Goal: Transaction & Acquisition: Purchase product/service

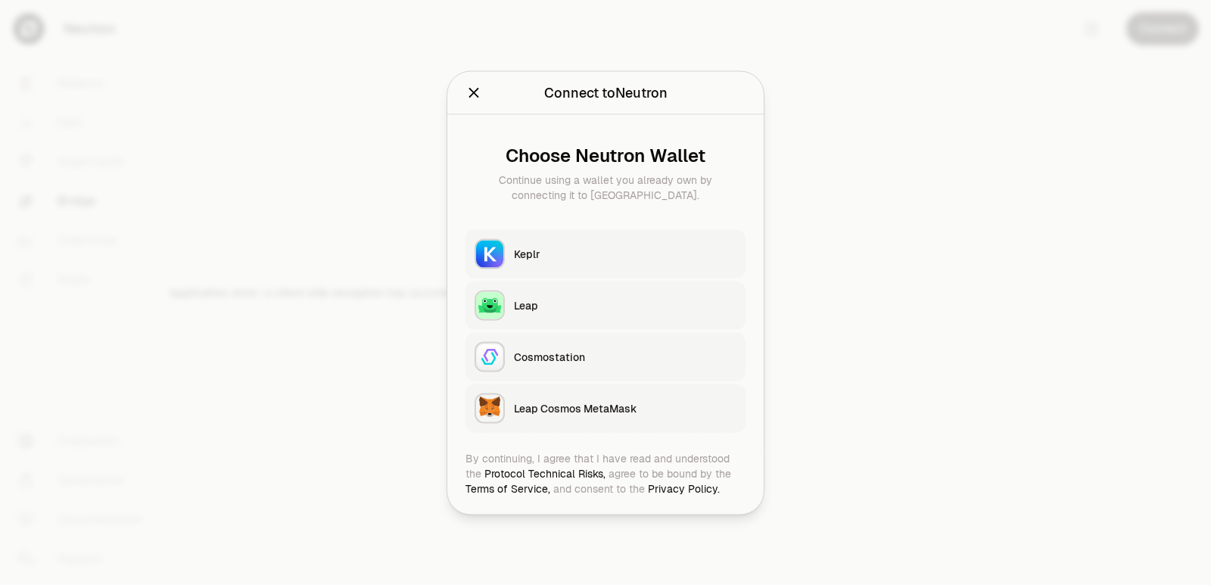
click at [515, 243] on button "Keplr" at bounding box center [606, 253] width 280 height 48
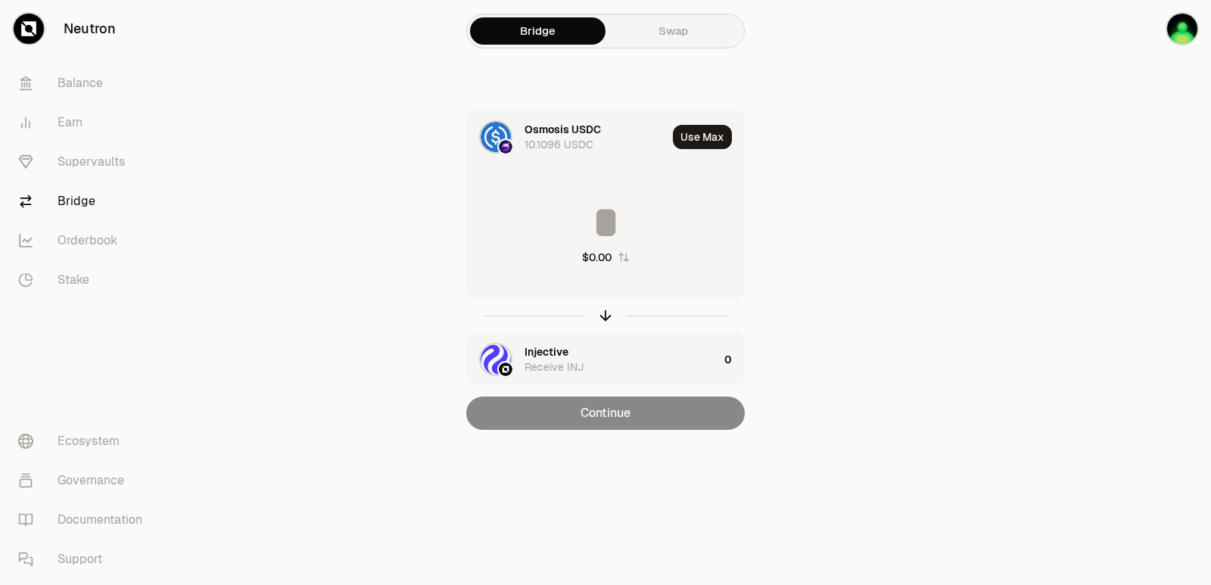
click at [548, 352] on div "Injective" at bounding box center [547, 351] width 44 height 15
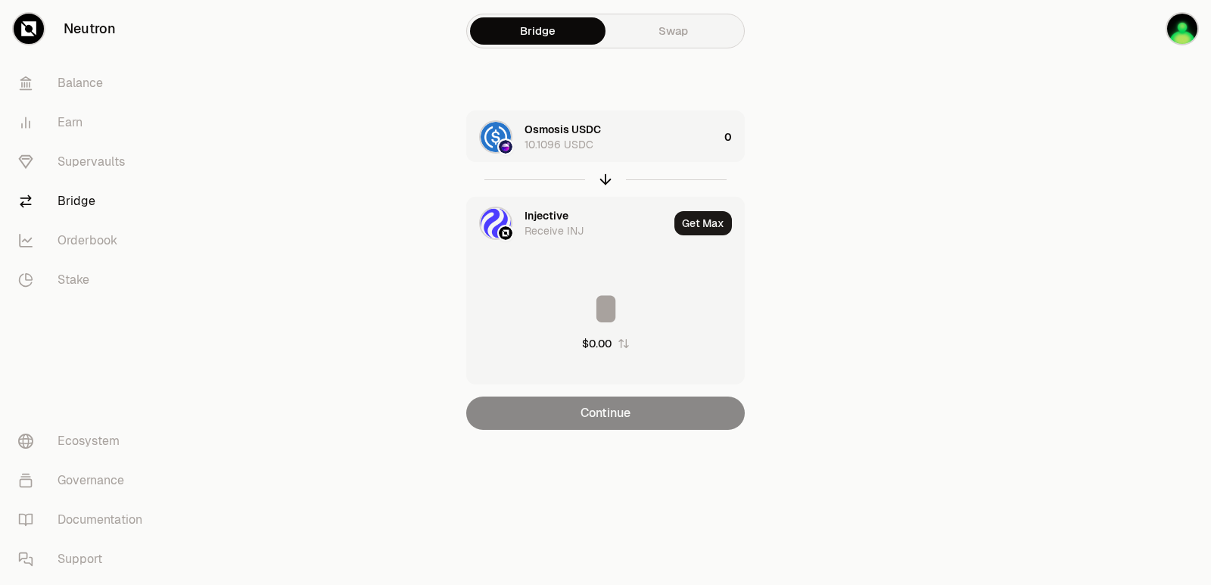
click at [543, 217] on div "Injective" at bounding box center [547, 215] width 44 height 15
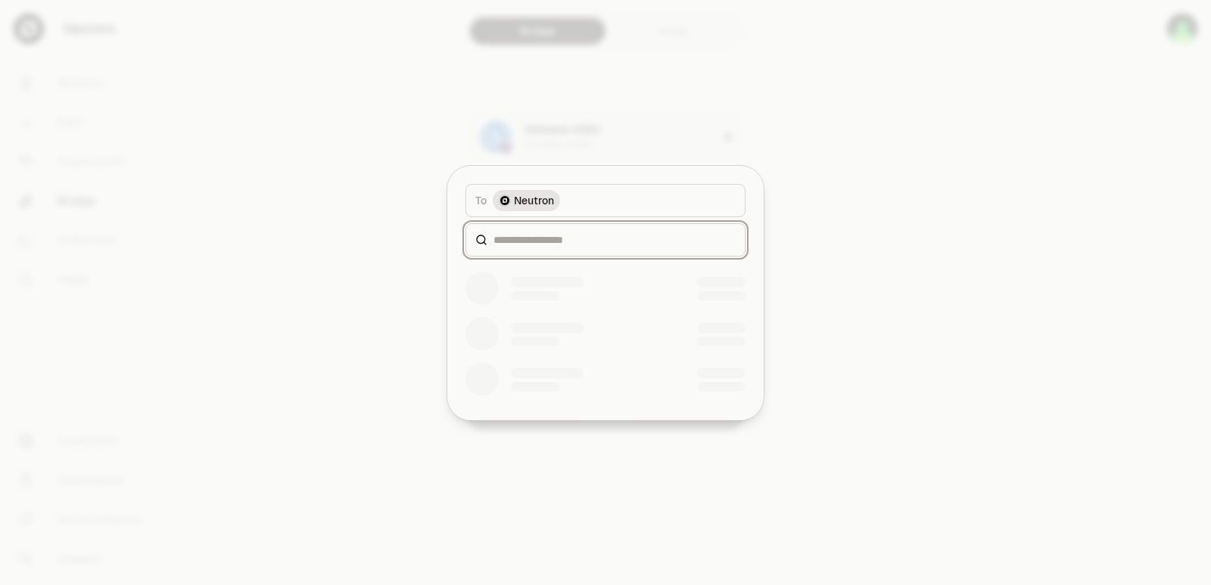
click at [528, 244] on input at bounding box center [615, 239] width 242 height 15
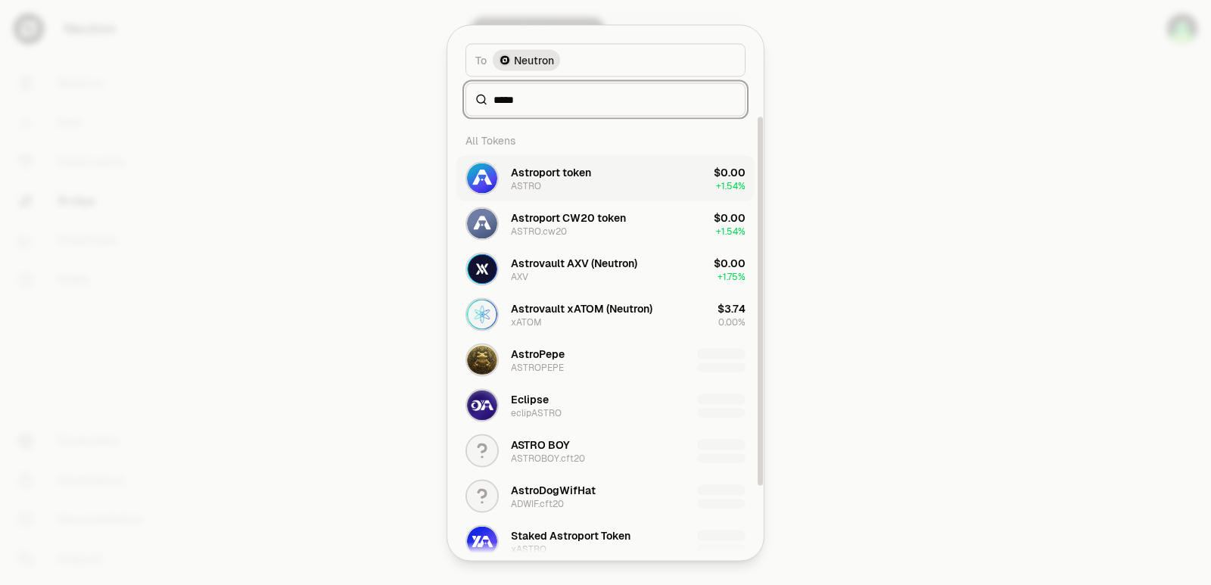
type input "*****"
click at [539, 195] on button "Astroport token ASTRO $0.00 + 1.54%" at bounding box center [606, 177] width 298 height 45
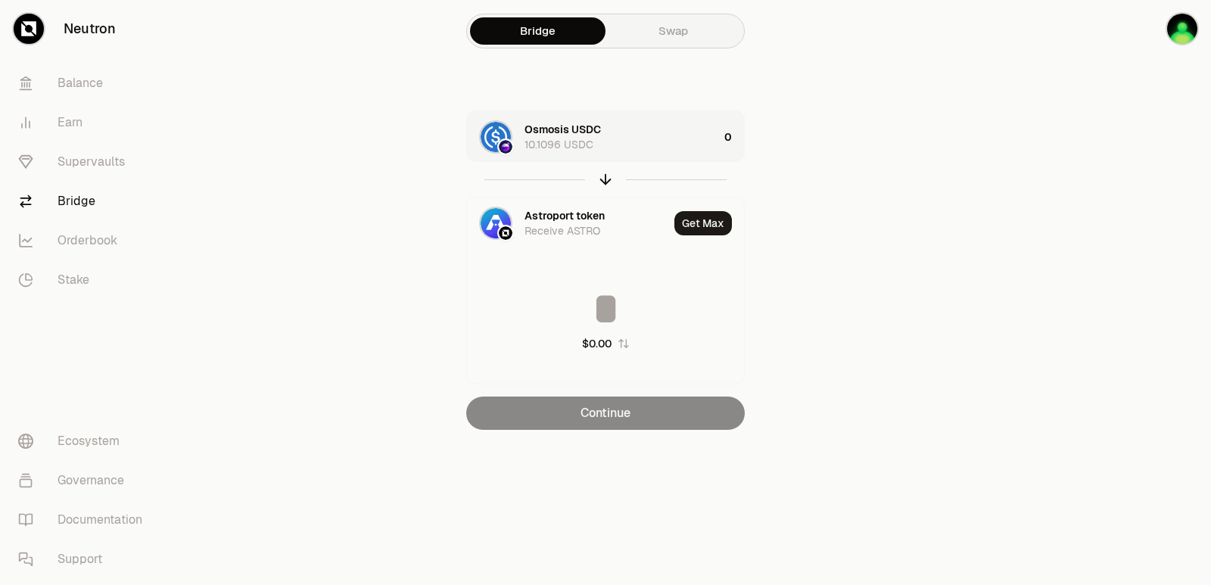
click at [654, 147] on div "Osmosis USDC 10.1096 USDC" at bounding box center [622, 137] width 194 height 30
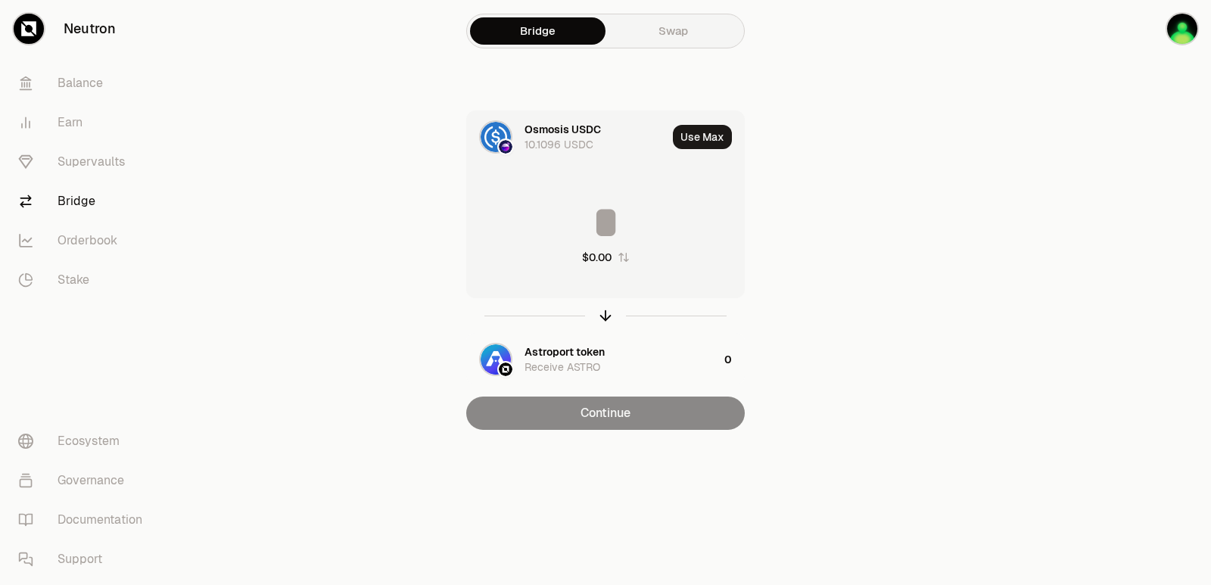
click at [606, 238] on input at bounding box center [605, 222] width 277 height 45
click at [603, 233] on input "*" at bounding box center [605, 222] width 277 height 45
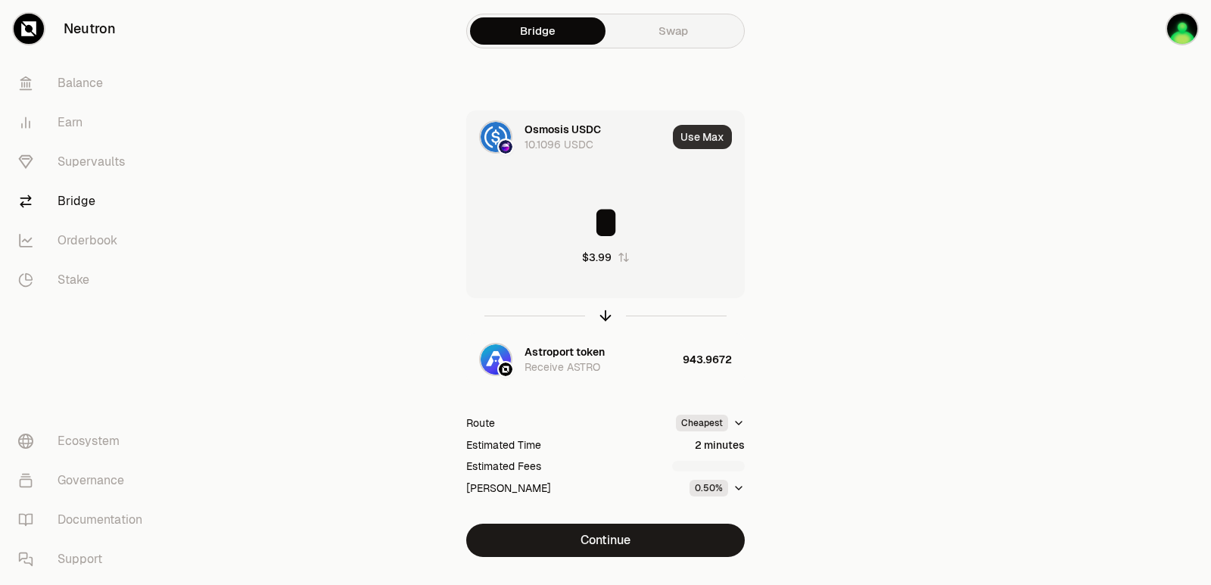
click at [696, 144] on button "Use Max" at bounding box center [702, 137] width 59 height 24
click at [607, 313] on icon "button" at bounding box center [606, 313] width 10 height 5
type input "**********"
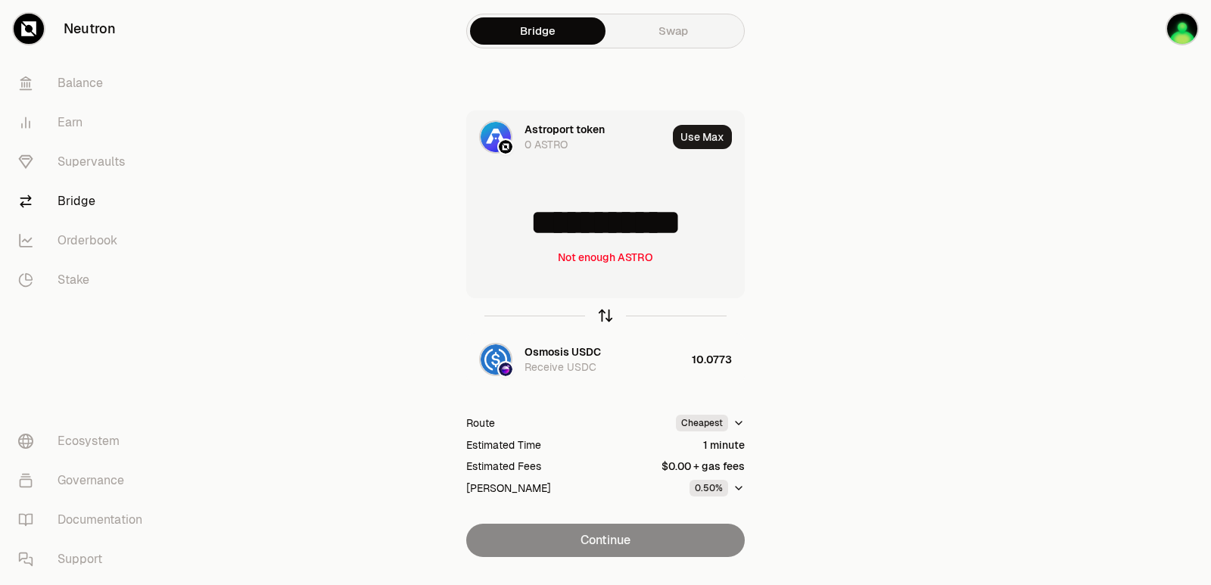
click at [607, 313] on icon "button" at bounding box center [606, 313] width 10 height 5
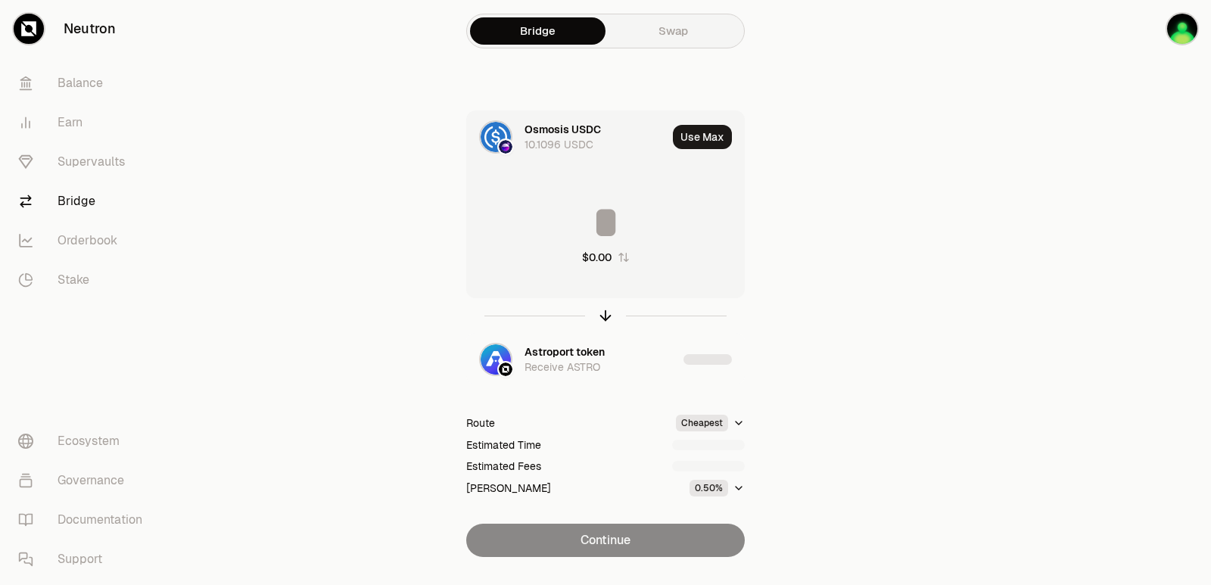
click at [595, 226] on input at bounding box center [605, 222] width 277 height 45
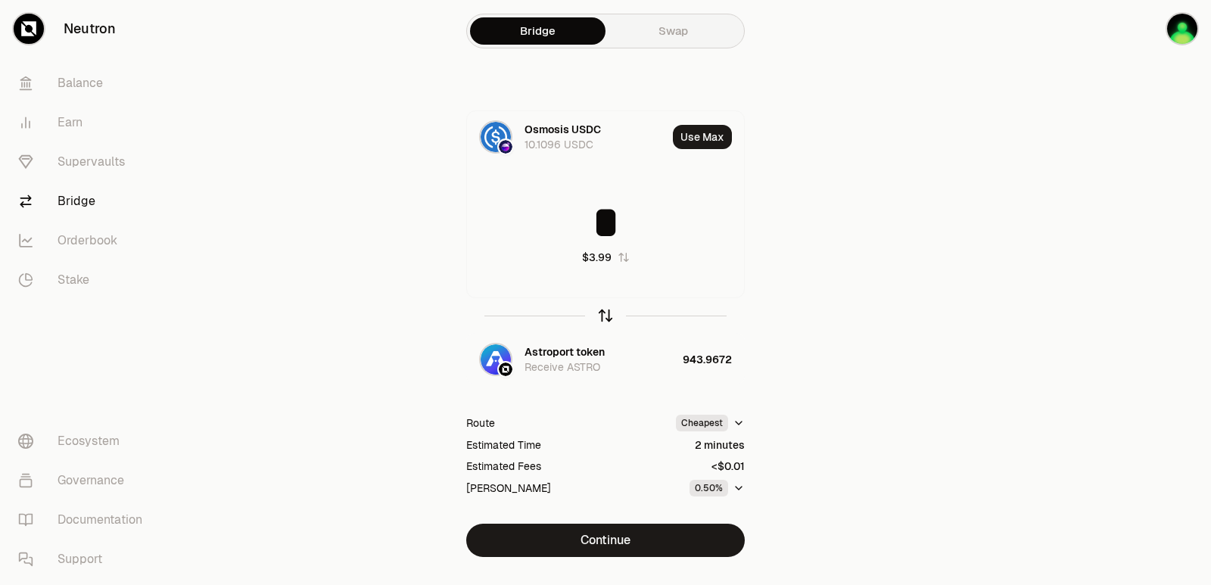
type input "*"
click at [603, 316] on icon "button" at bounding box center [605, 315] width 17 height 17
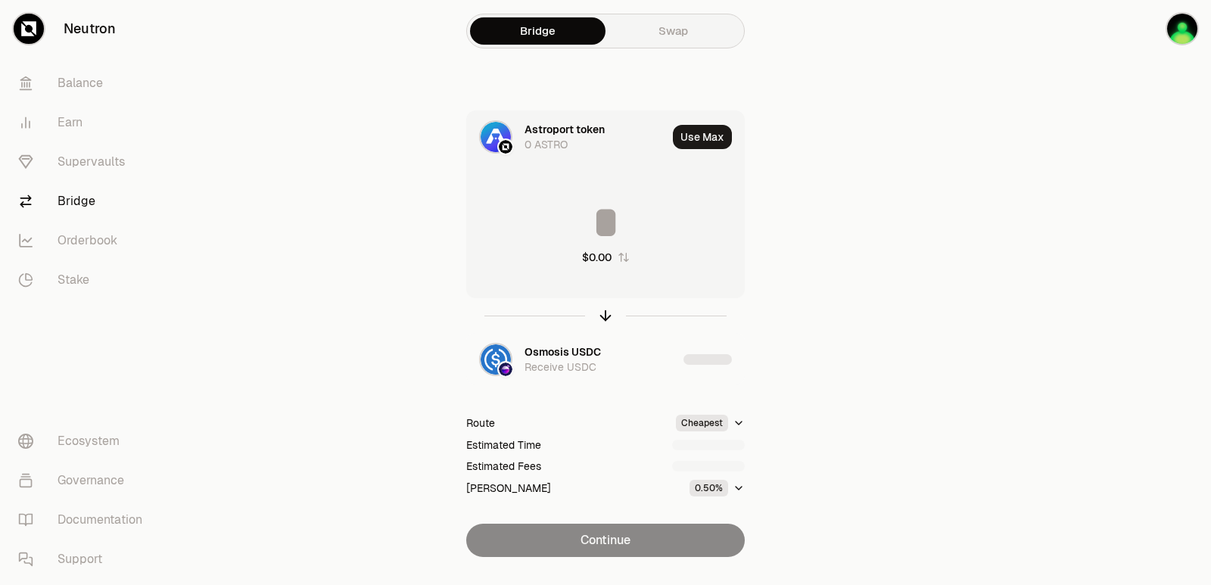
click at [575, 214] on input at bounding box center [605, 222] width 277 height 45
type input "***"
click at [605, 313] on icon "button" at bounding box center [605, 315] width 17 height 17
click at [575, 208] on input at bounding box center [605, 222] width 277 height 45
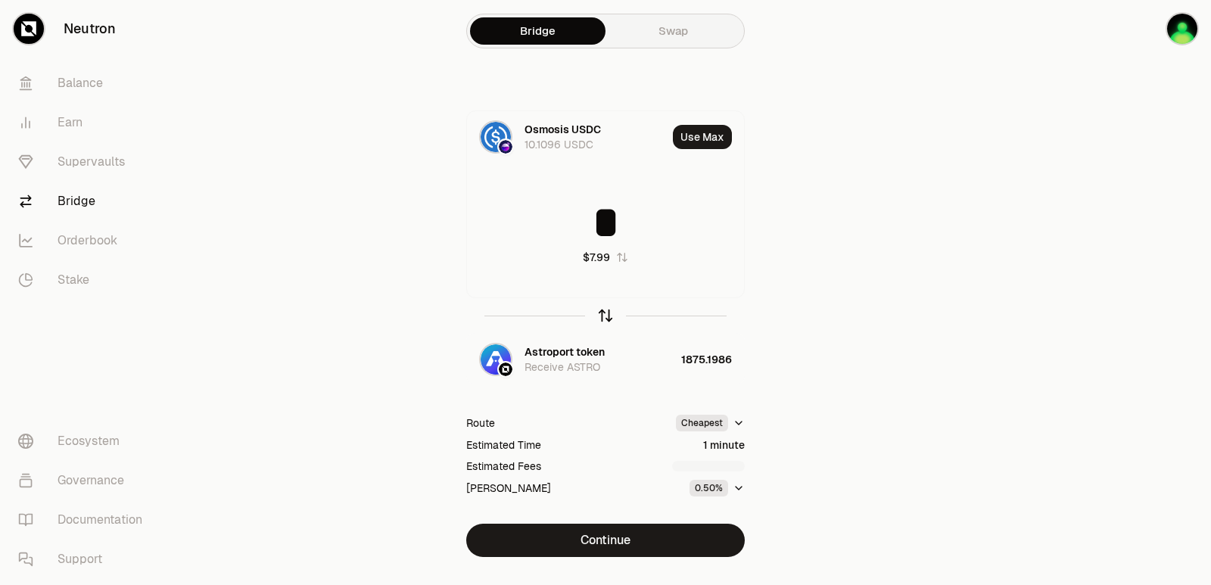
type input "*"
click at [602, 313] on icon "button" at bounding box center [605, 315] width 17 height 17
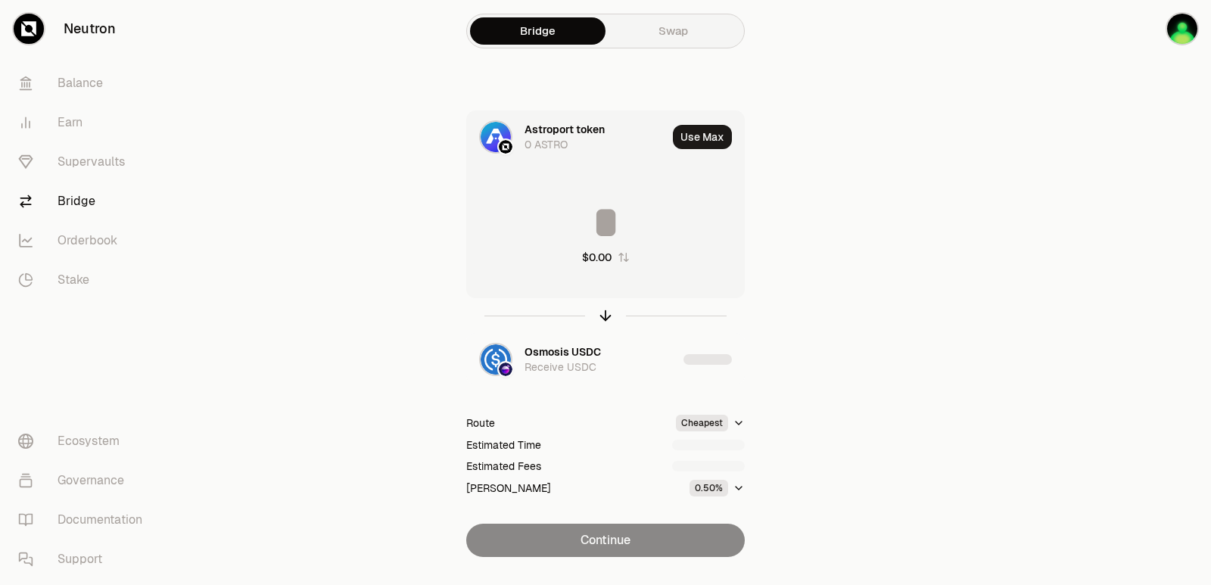
click at [571, 223] on input at bounding box center [605, 222] width 277 height 45
type input "****"
click at [603, 311] on icon "button" at bounding box center [605, 315] width 17 height 17
click at [579, 221] on input at bounding box center [605, 222] width 277 height 45
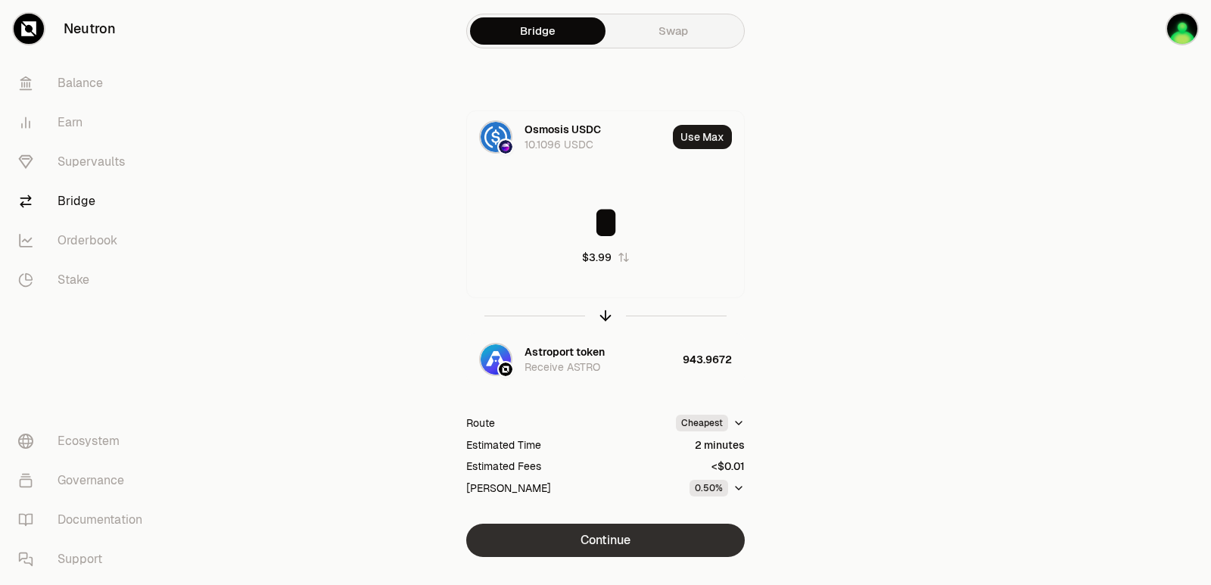
type input "*"
click at [625, 537] on button "Continue" at bounding box center [605, 540] width 279 height 33
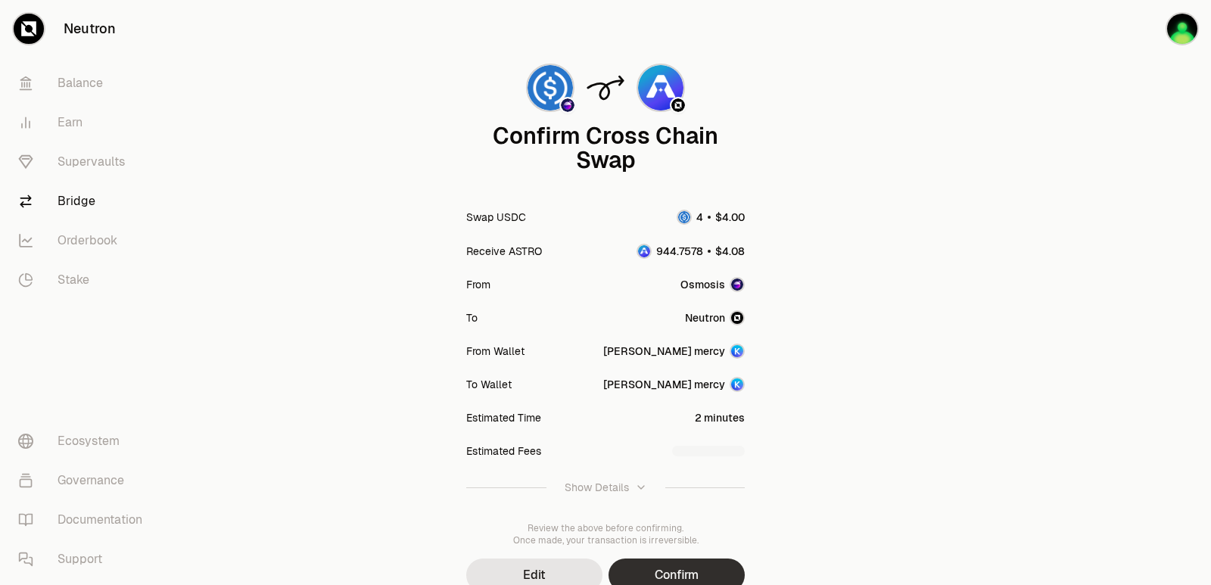
scroll to position [125, 0]
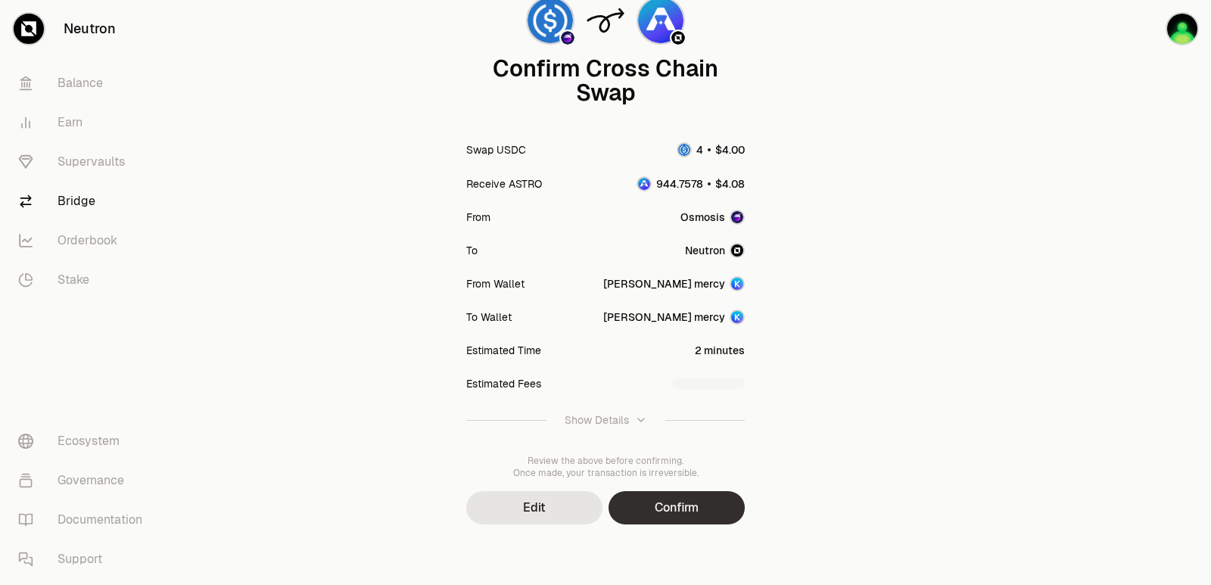
click at [672, 511] on button "Confirm" at bounding box center [677, 507] width 136 height 33
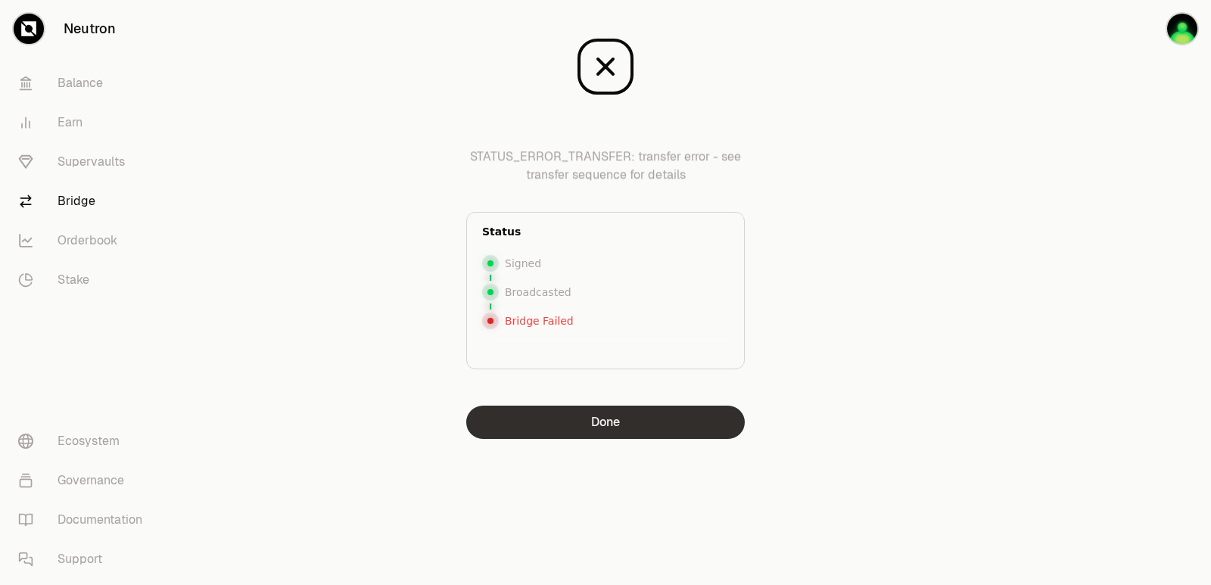
click at [578, 426] on button "Done" at bounding box center [605, 422] width 279 height 33
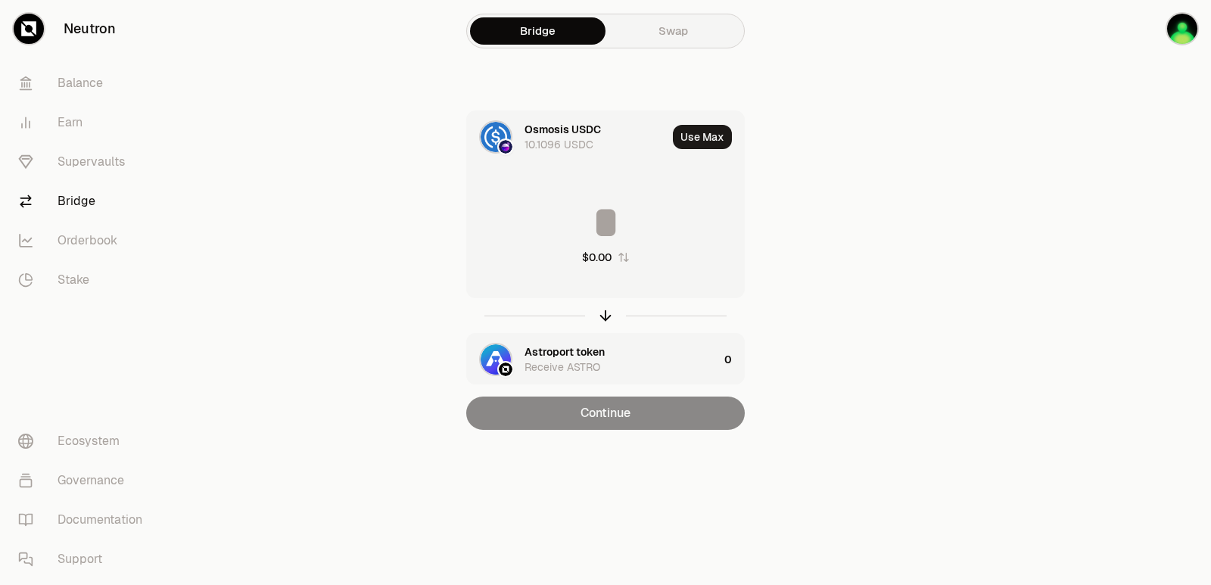
click at [556, 230] on input at bounding box center [605, 222] width 277 height 45
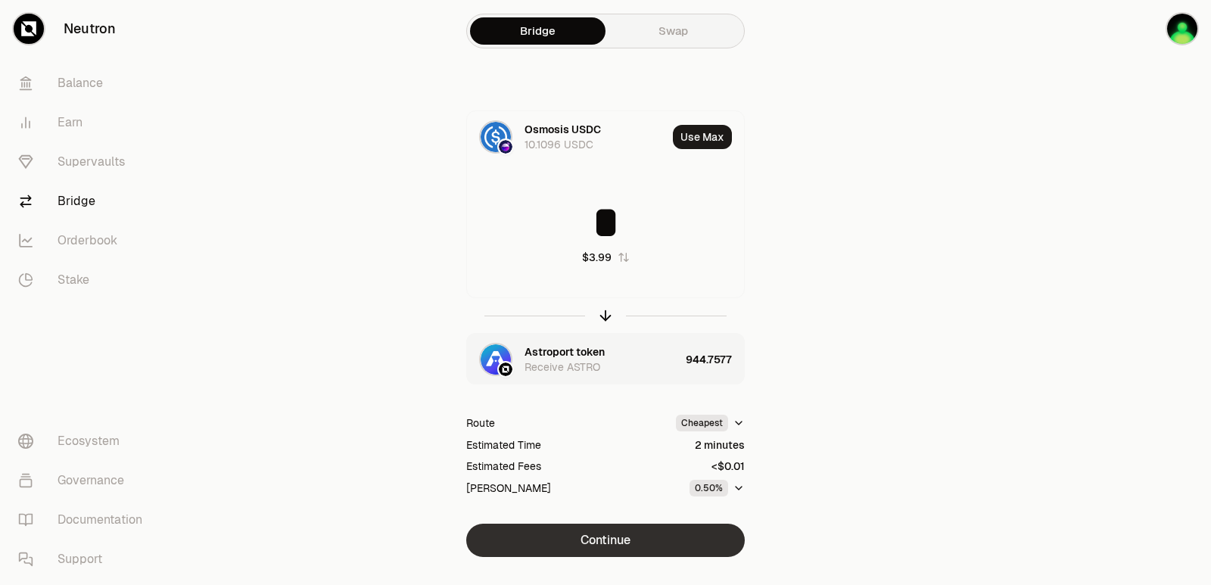
type input "*"
click at [619, 537] on button "Continue" at bounding box center [605, 540] width 279 height 33
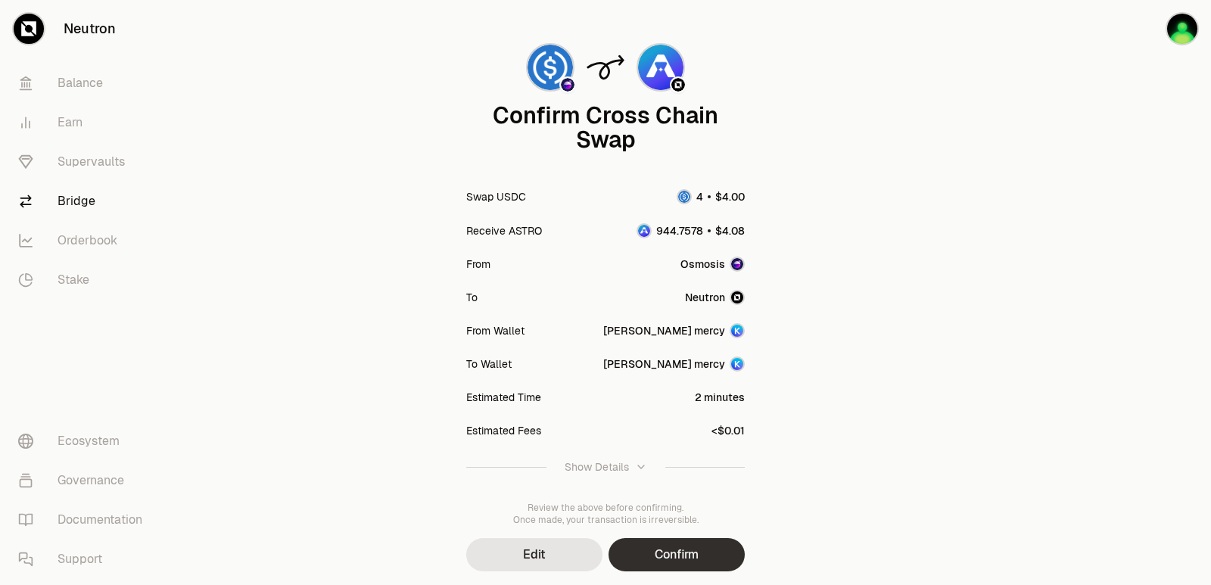
scroll to position [125, 0]
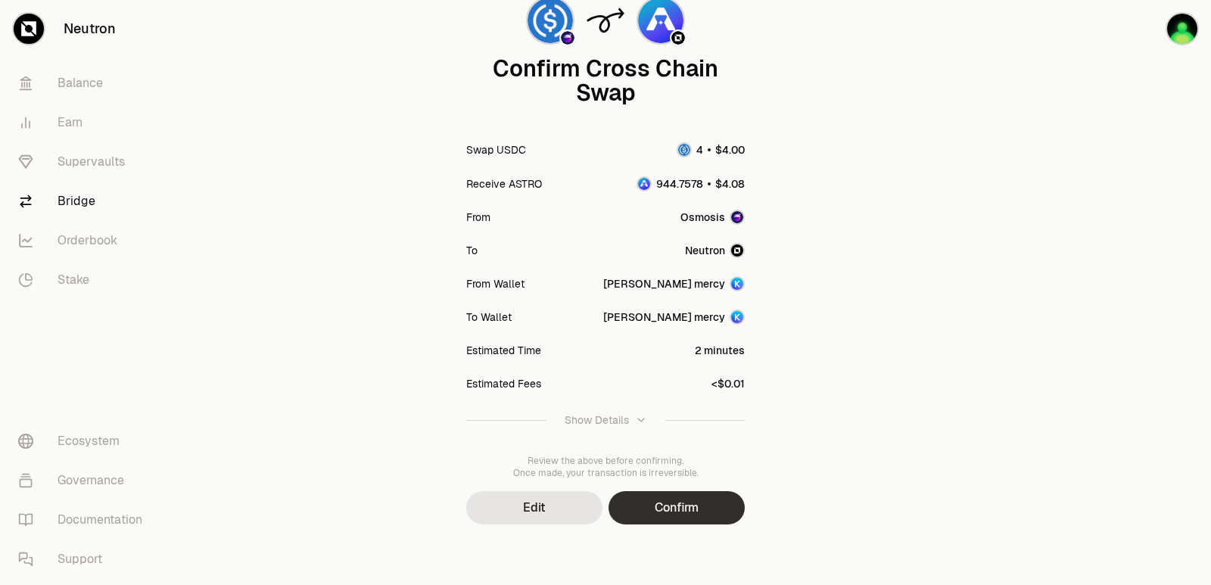
click at [693, 494] on button "Confirm" at bounding box center [677, 507] width 136 height 33
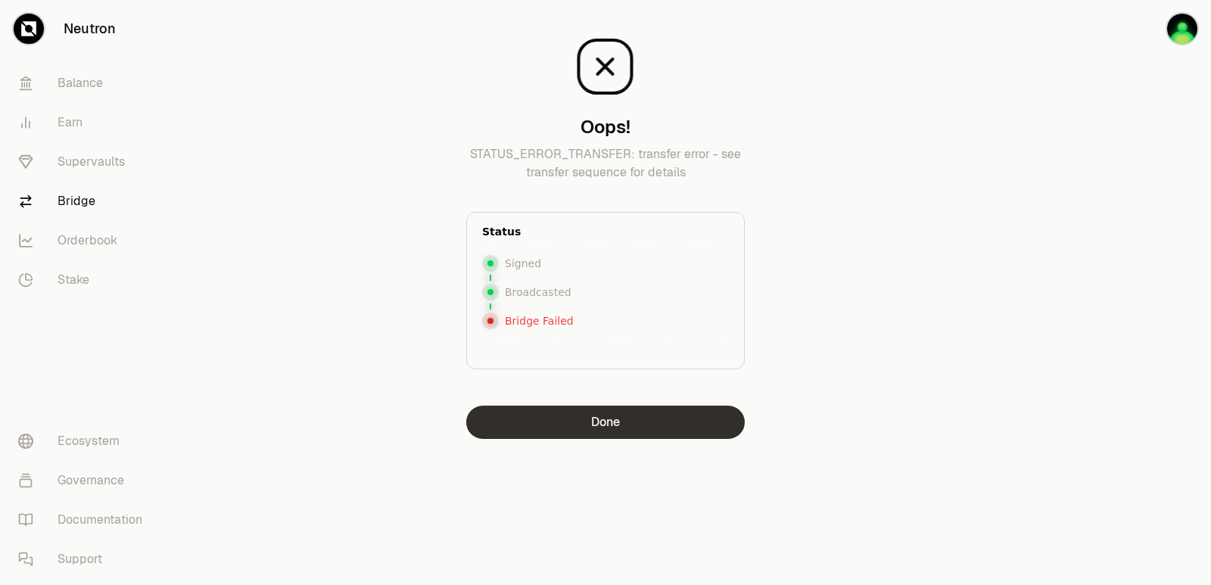
click at [606, 424] on button "Done" at bounding box center [605, 422] width 279 height 33
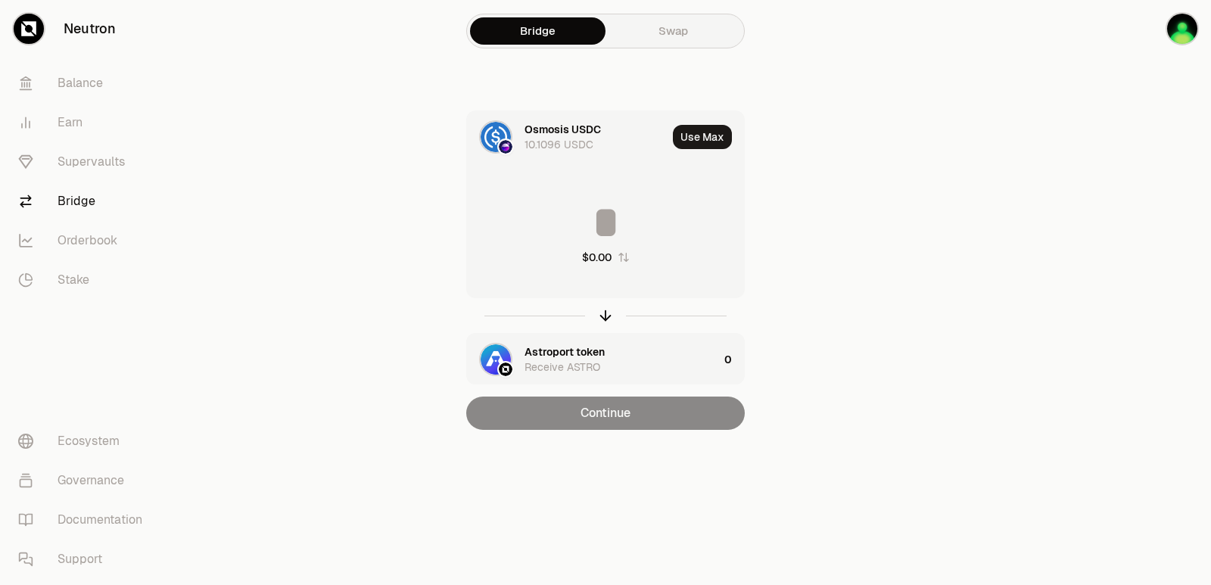
click at [549, 227] on input at bounding box center [605, 222] width 277 height 45
click at [550, 348] on div "Astroport token" at bounding box center [565, 351] width 80 height 15
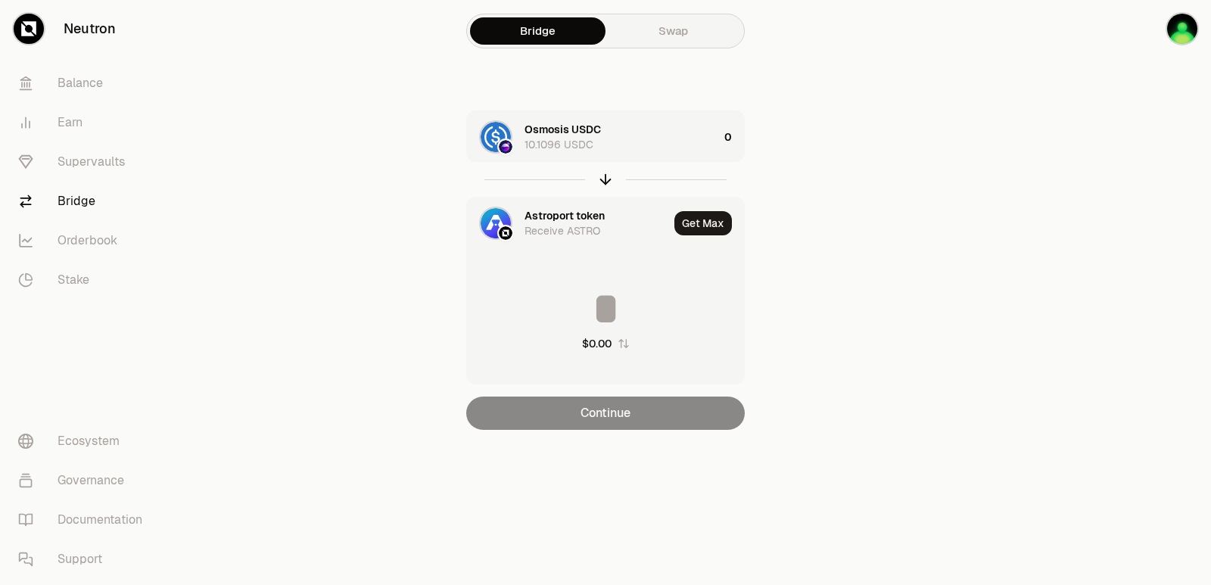
click at [534, 208] on div "Astroport token" at bounding box center [565, 215] width 80 height 15
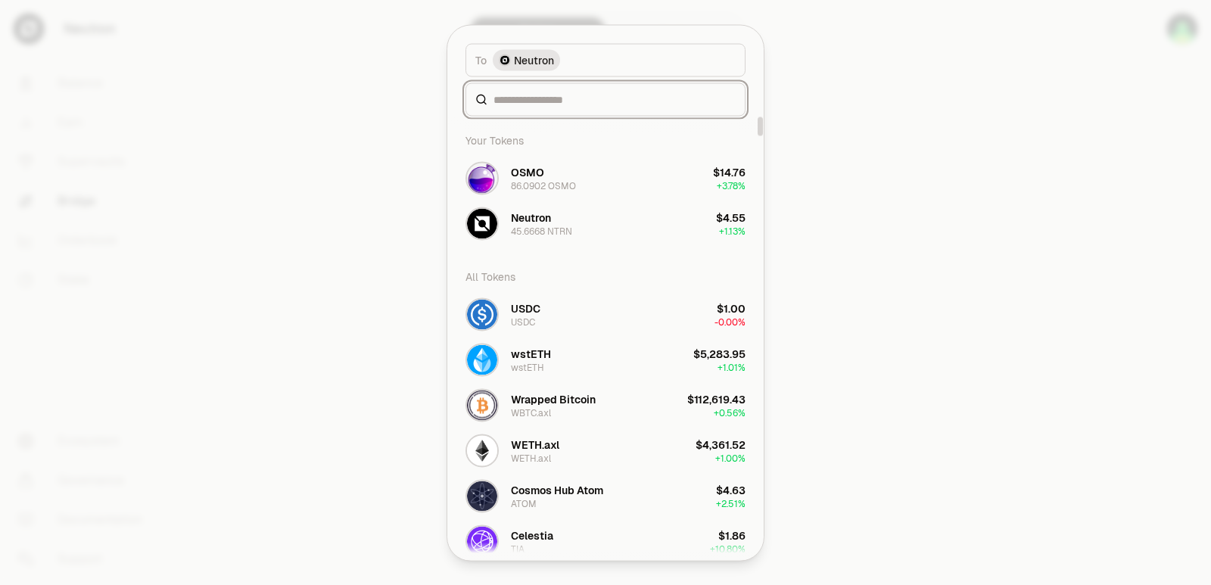
click at [540, 105] on input at bounding box center [615, 99] width 242 height 15
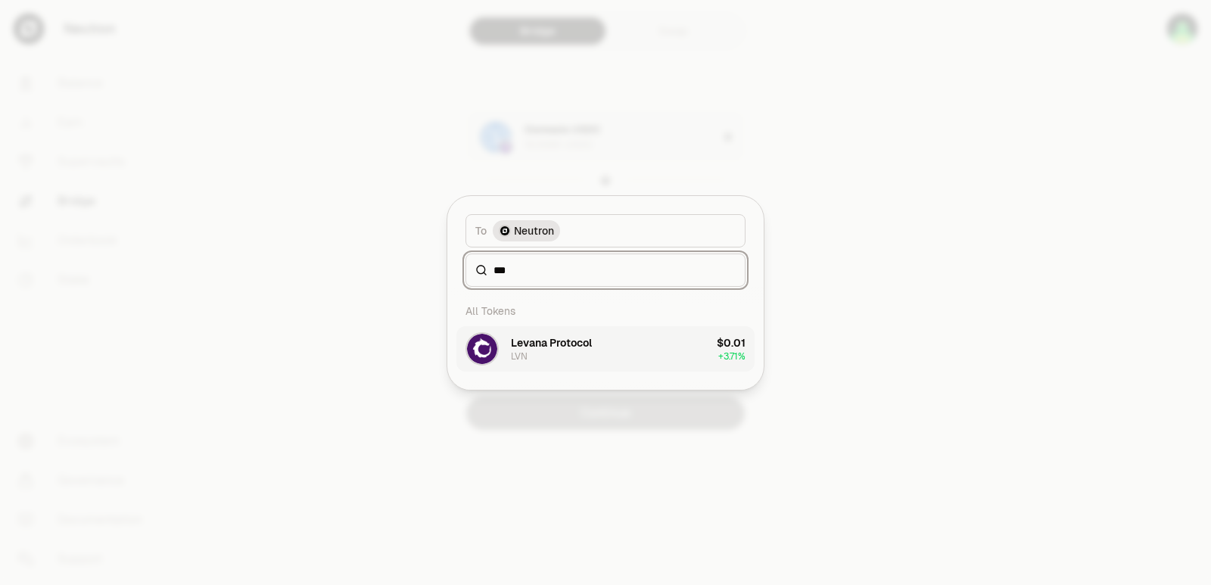
type input "***"
click at [530, 348] on div "Levana Protocol" at bounding box center [551, 342] width 81 height 15
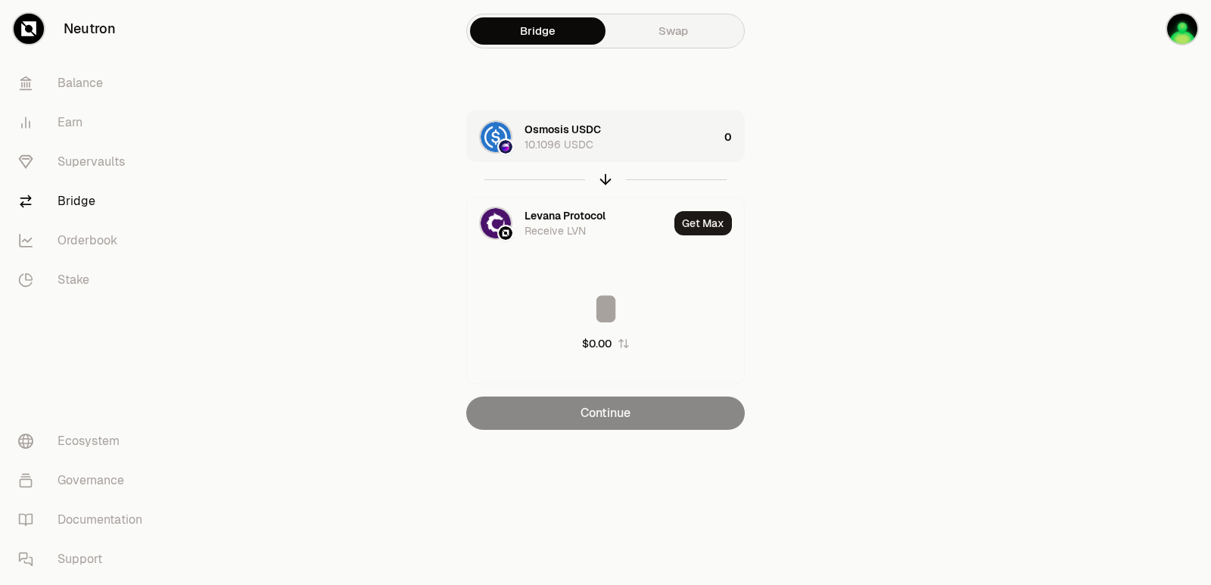
click at [637, 139] on div "Osmosis USDC 10.1096 USDC" at bounding box center [622, 137] width 194 height 30
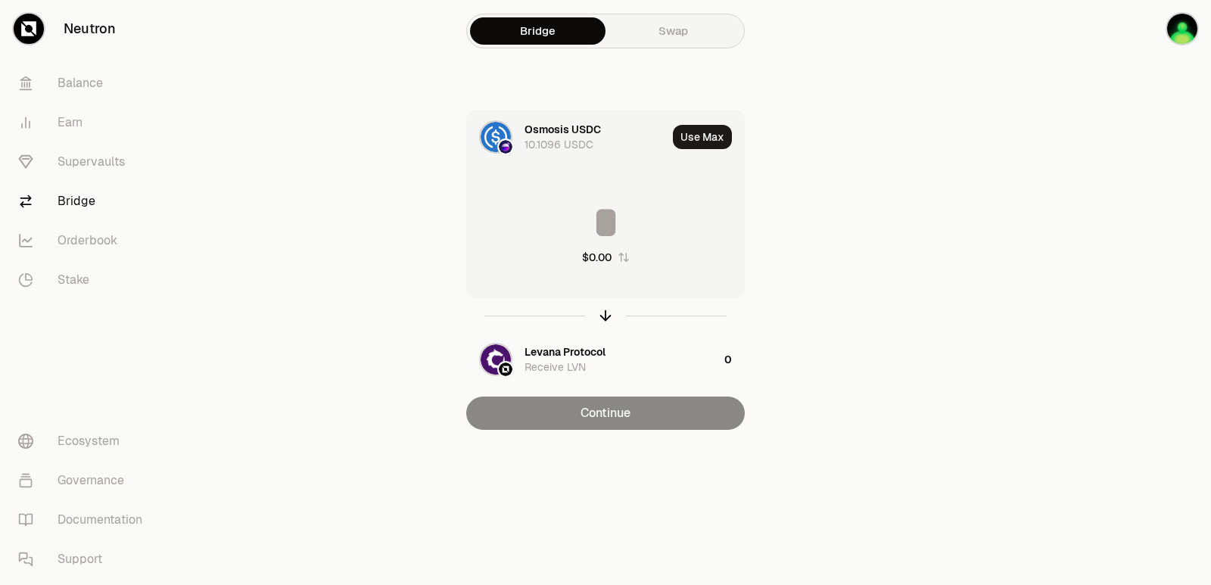
click at [597, 245] on div "$0.00" at bounding box center [605, 232] width 277 height 133
click at [601, 229] on input at bounding box center [605, 222] width 277 height 45
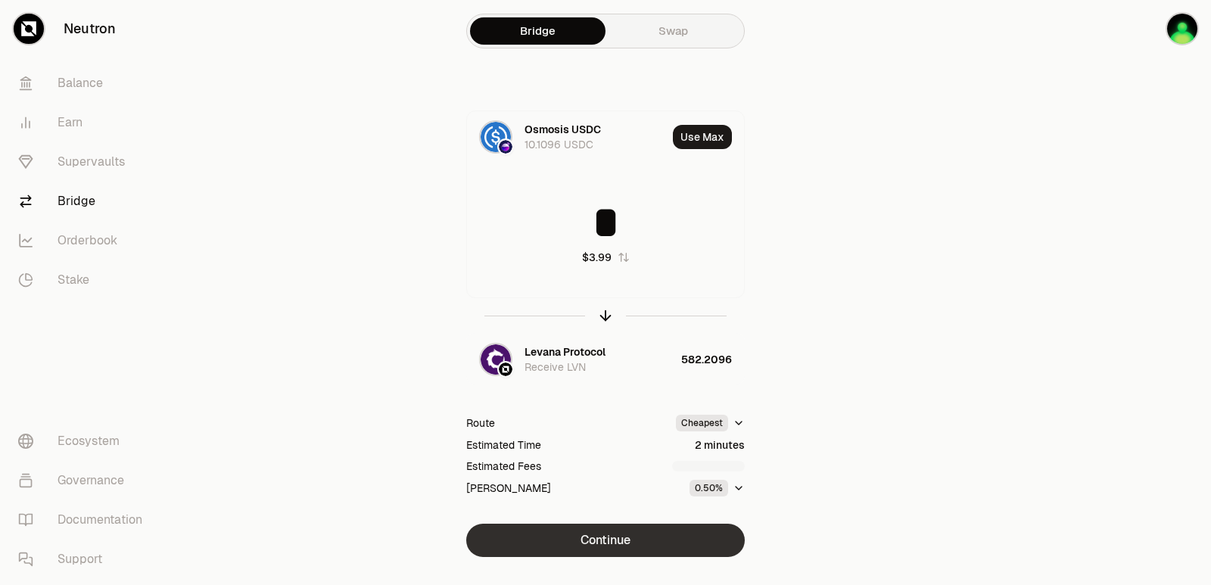
type input "*"
click at [591, 541] on button "Continue" at bounding box center [605, 540] width 279 height 33
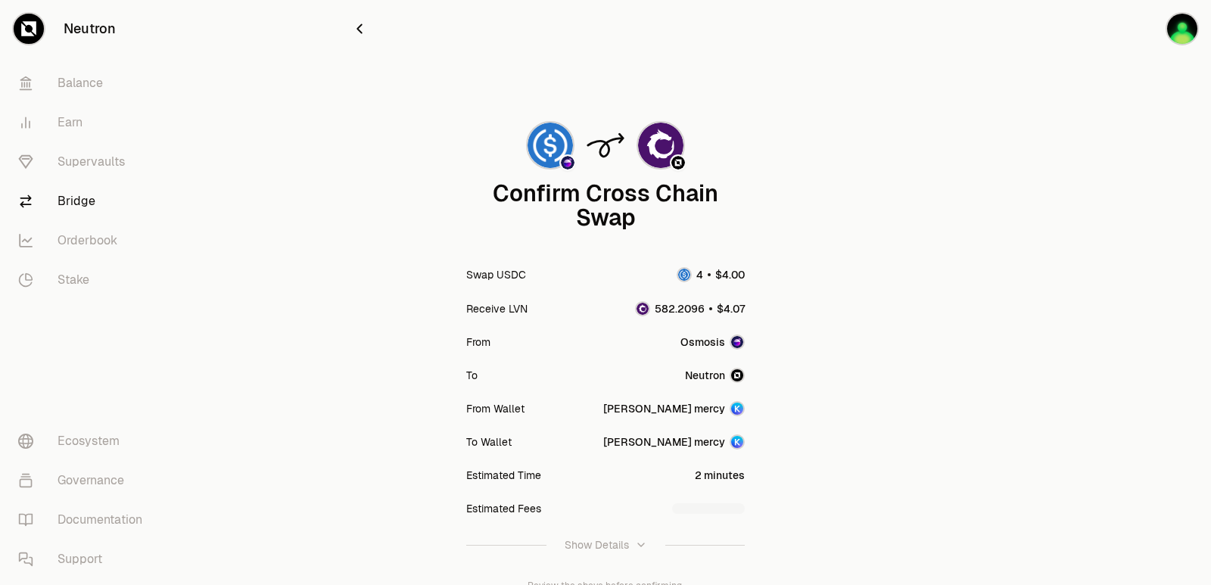
click at [357, 27] on icon "button" at bounding box center [359, 28] width 17 height 17
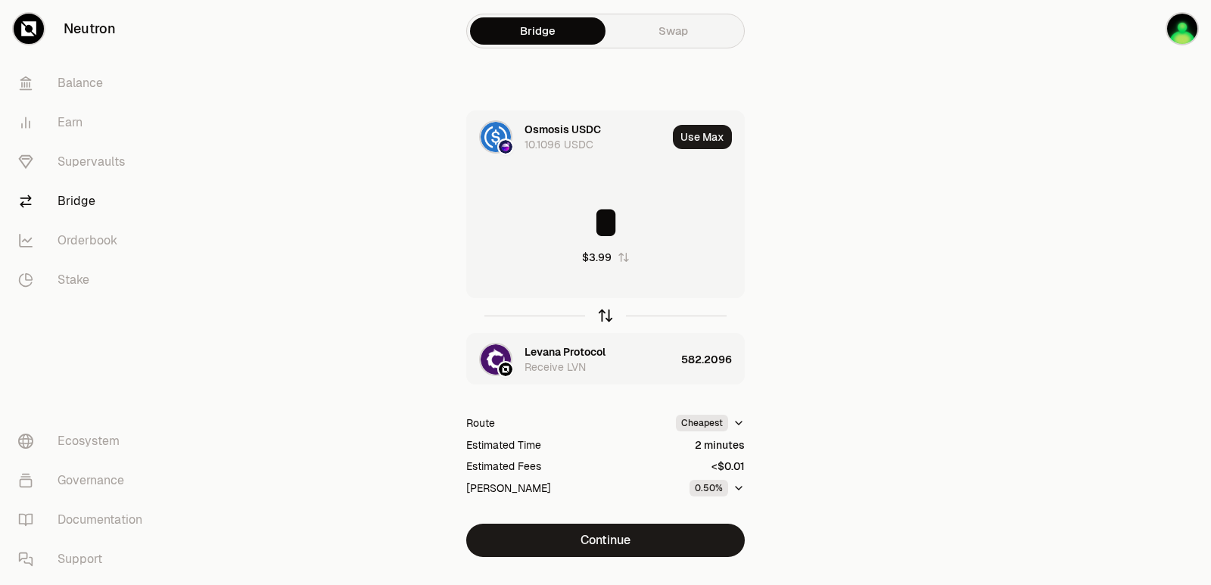
click at [605, 313] on icon "button" at bounding box center [605, 315] width 17 height 17
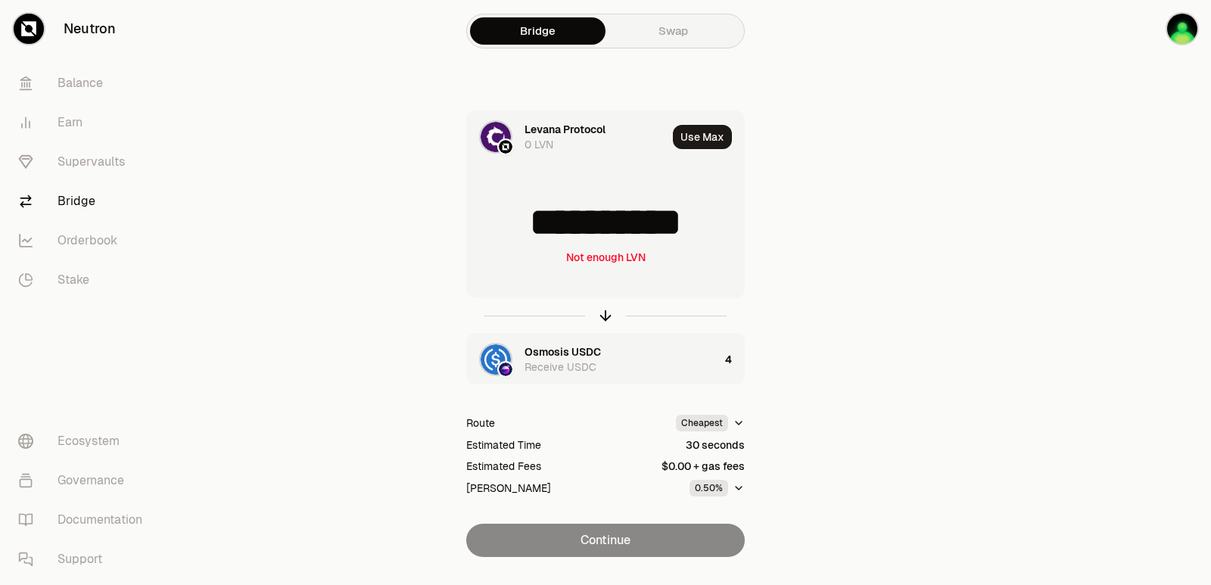
drag, startPoint x: 712, startPoint y: 217, endPoint x: 554, endPoint y: 226, distance: 157.7
click at [554, 226] on input "**********" at bounding box center [605, 222] width 277 height 45
type input "***"
